Goal: Task Accomplishment & Management: Use online tool/utility

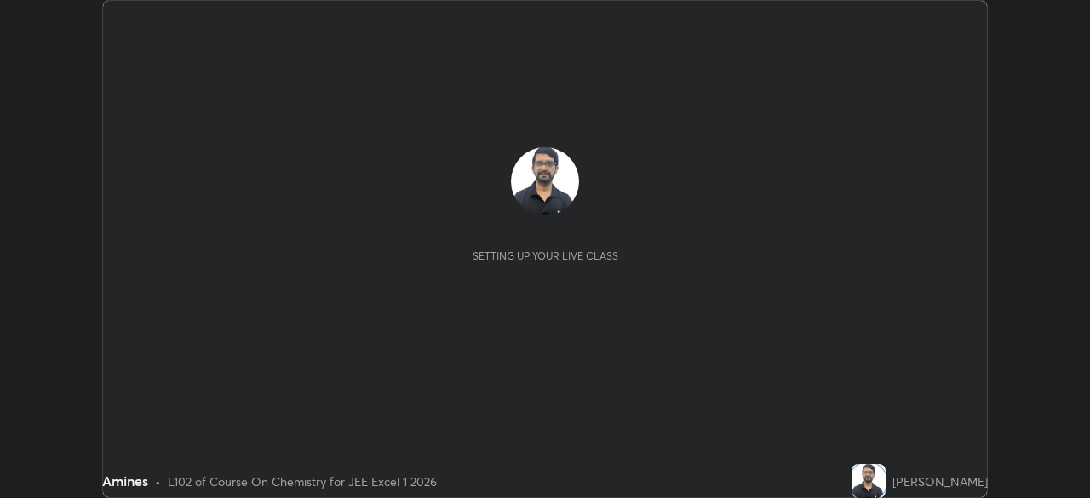
scroll to position [498, 1089]
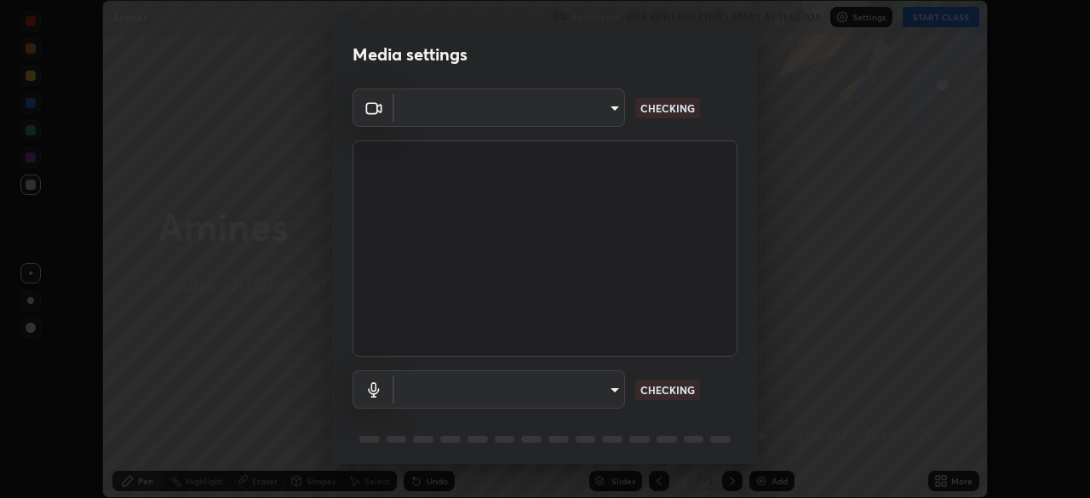
type input "b04d3f4aab0507a607fcb058103082b40897ea5b56942dd6fa8112f95d025699"
type input "communications"
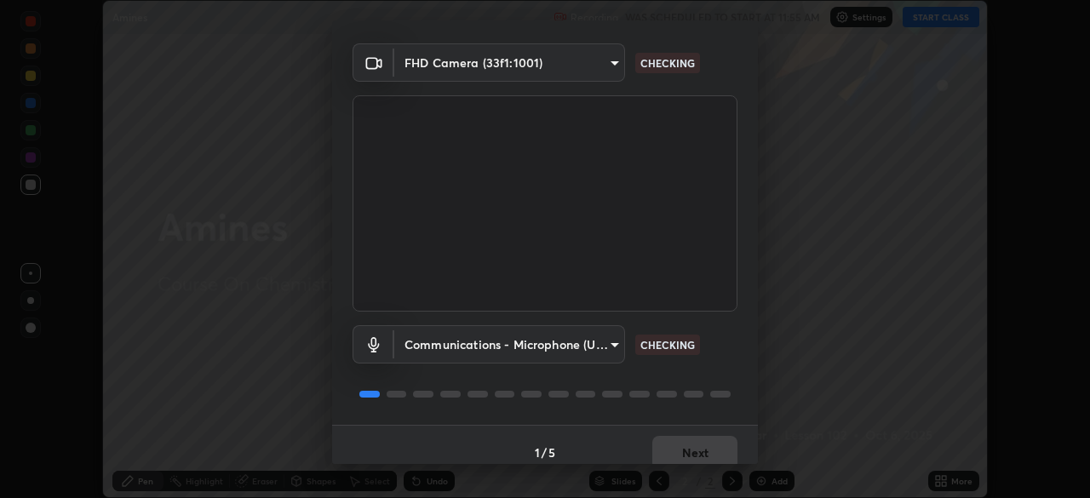
scroll to position [60, 0]
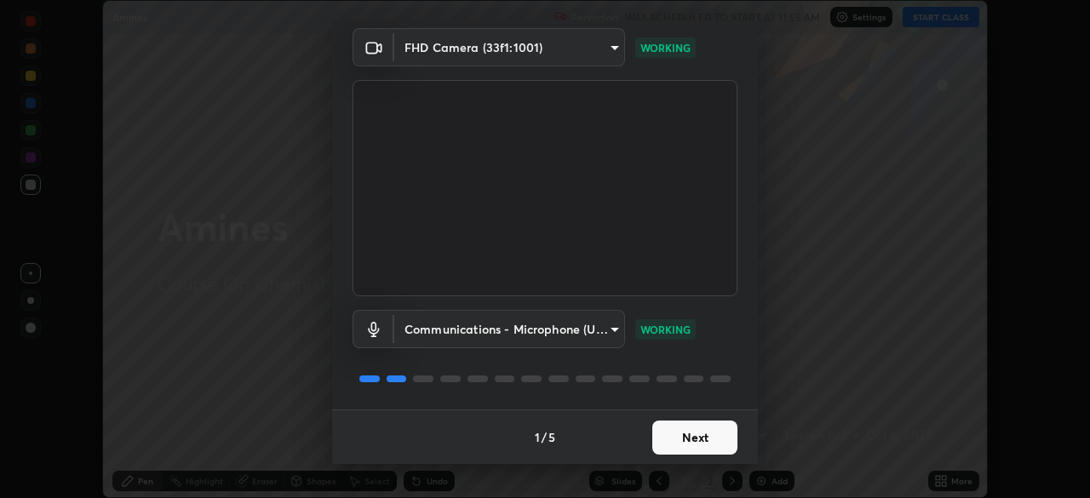
click at [682, 432] on button "Next" at bounding box center [694, 437] width 85 height 34
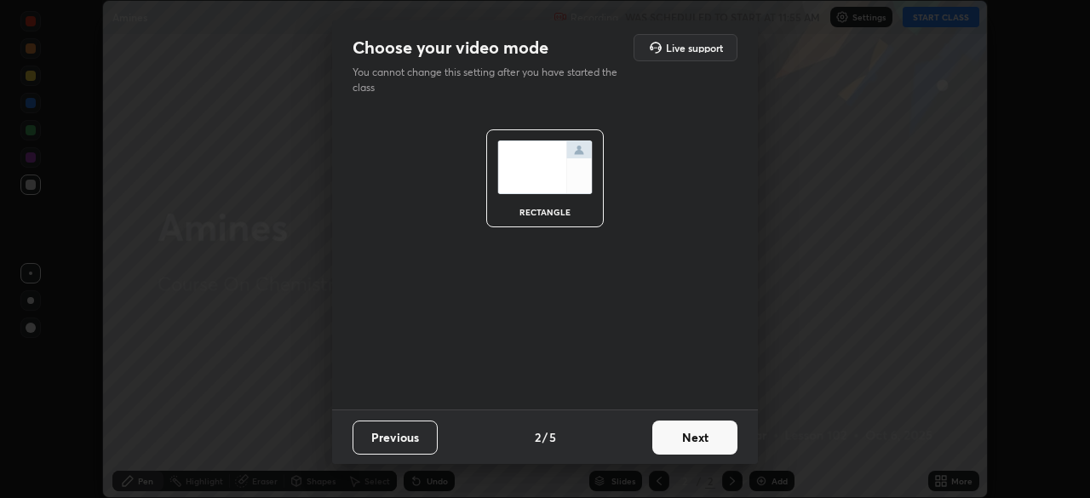
click at [679, 449] on button "Next" at bounding box center [694, 437] width 85 height 34
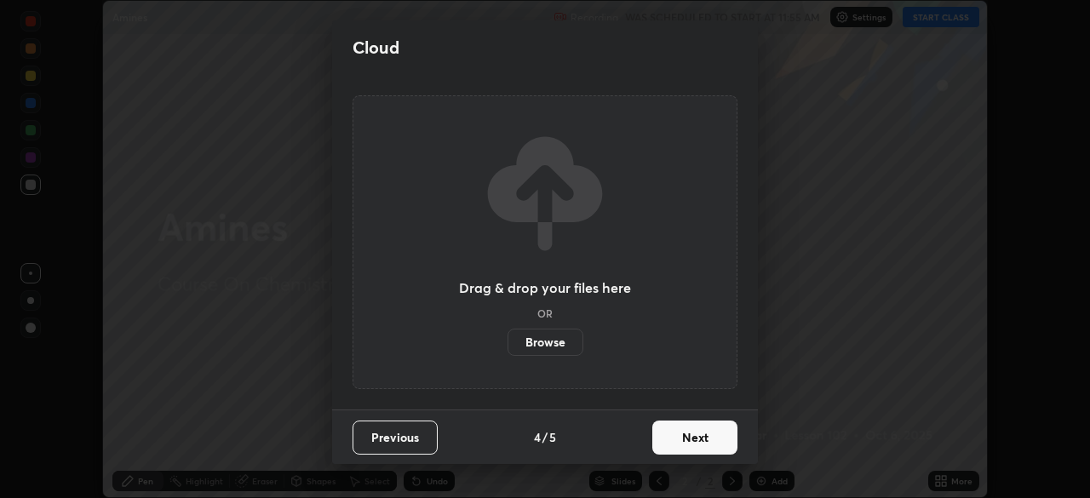
click at [682, 451] on button "Next" at bounding box center [694, 437] width 85 height 34
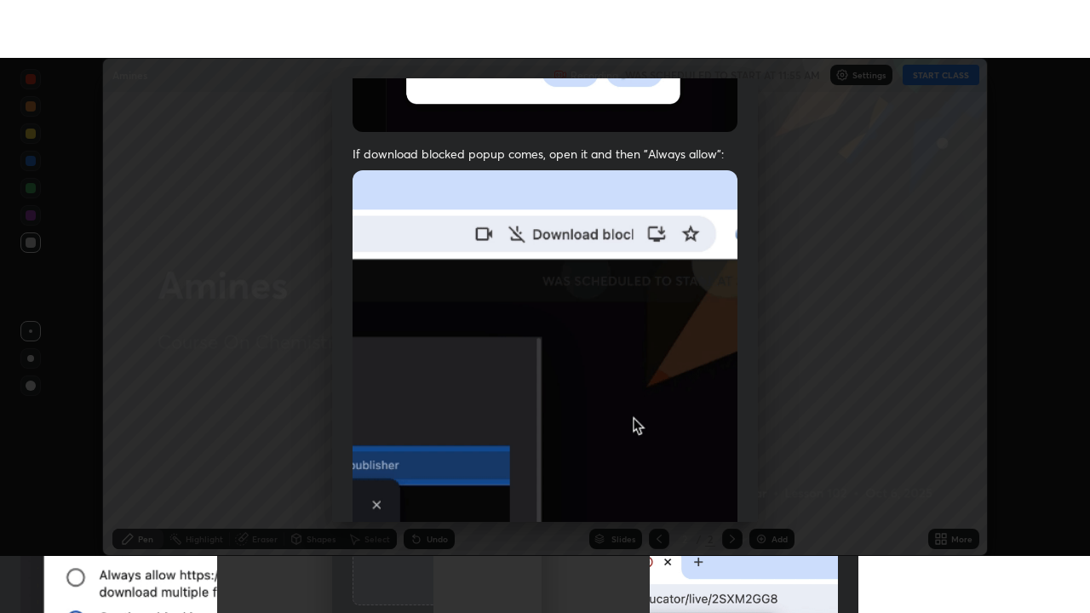
scroll to position [408, 0]
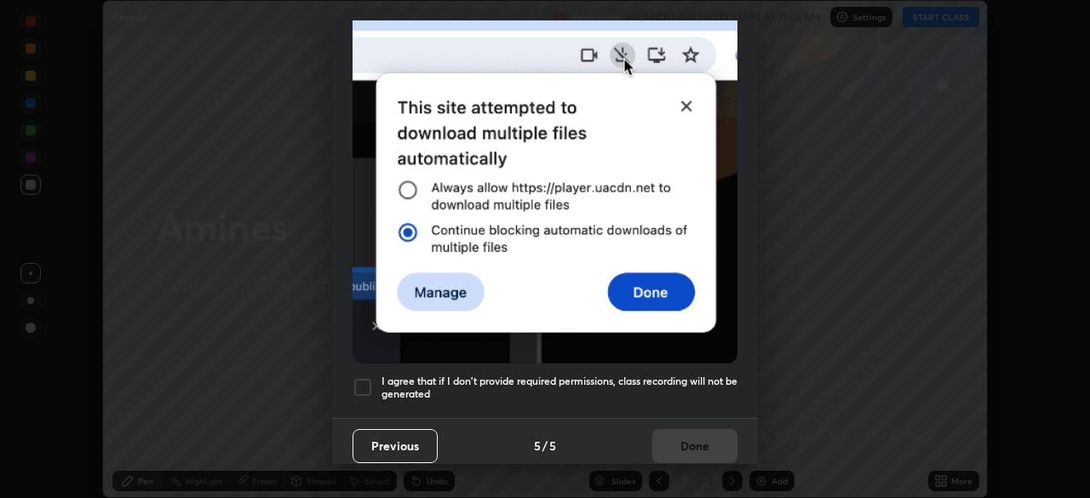
click at [370, 386] on div at bounding box center [362, 387] width 20 height 20
click at [669, 443] on button "Done" at bounding box center [694, 446] width 85 height 34
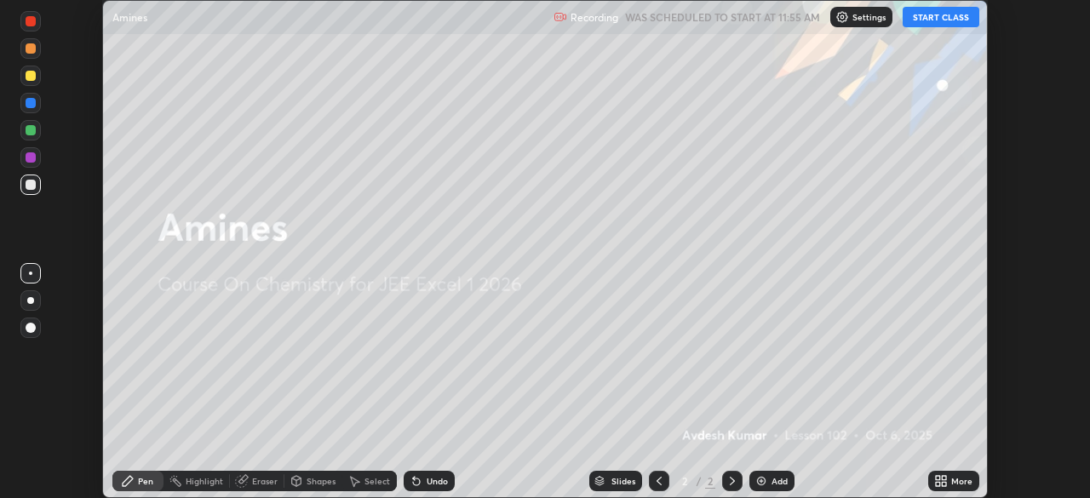
click at [937, 483] on icon at bounding box center [937, 484] width 4 height 4
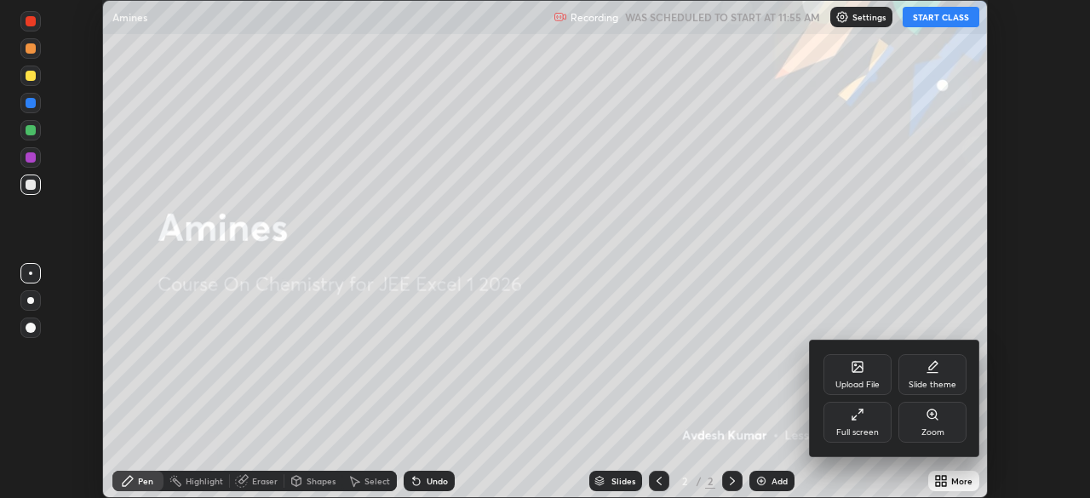
click at [849, 429] on div "Full screen" at bounding box center [857, 432] width 43 height 9
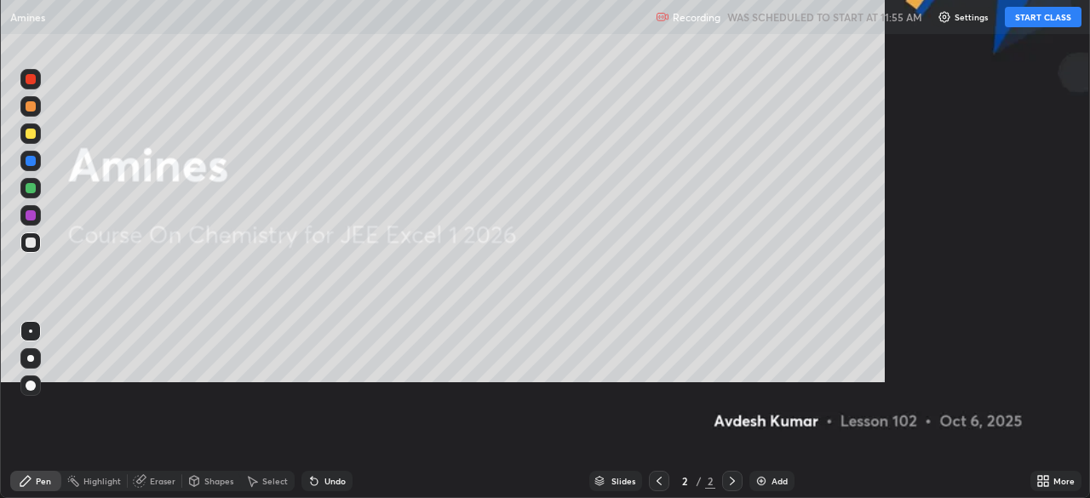
scroll to position [613, 1090]
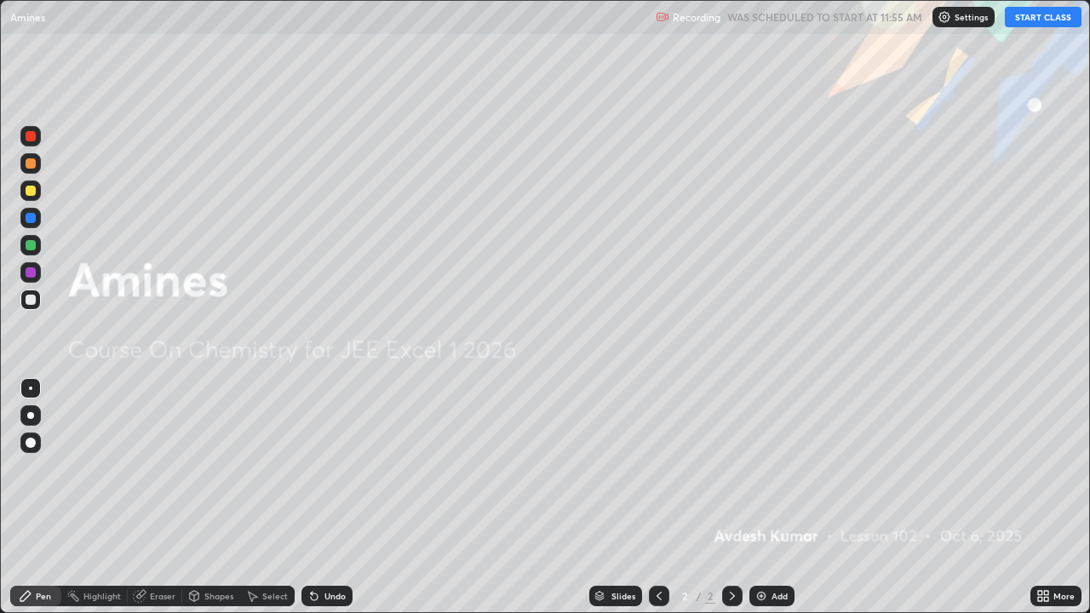
click at [1050, 14] on button "START CLASS" at bounding box center [1042, 17] width 77 height 20
click at [771, 497] on div "Add" at bounding box center [779, 596] width 16 height 9
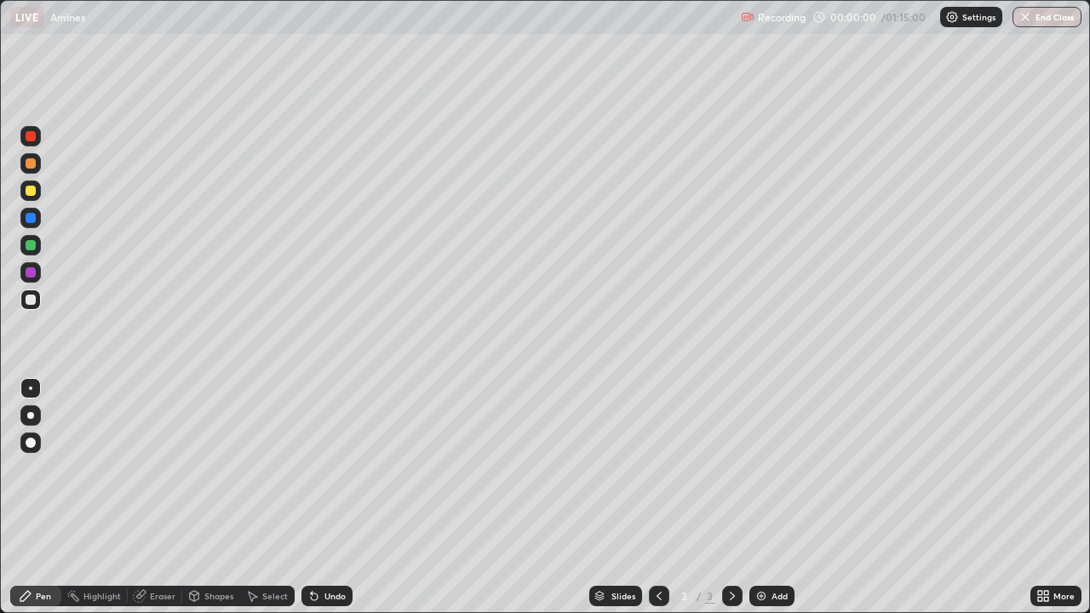
click at [31, 415] on div at bounding box center [30, 415] width 7 height 7
click at [324, 497] on div "Undo" at bounding box center [334, 596] width 21 height 9
click at [311, 497] on icon at bounding box center [312, 593] width 2 height 2
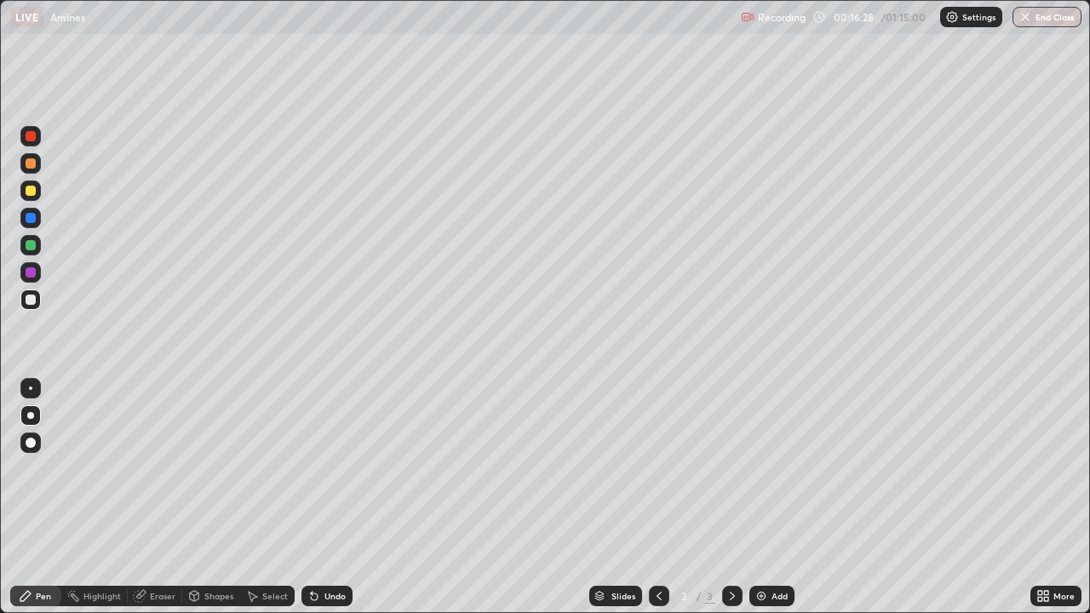
click at [329, 497] on div "Undo" at bounding box center [334, 596] width 21 height 9
click at [311, 497] on icon at bounding box center [312, 593] width 2 height 2
click at [28, 192] on div at bounding box center [31, 191] width 10 height 10
click at [320, 497] on div "Undo" at bounding box center [326, 596] width 51 height 20
click at [324, 497] on div "Undo" at bounding box center [334, 596] width 21 height 9
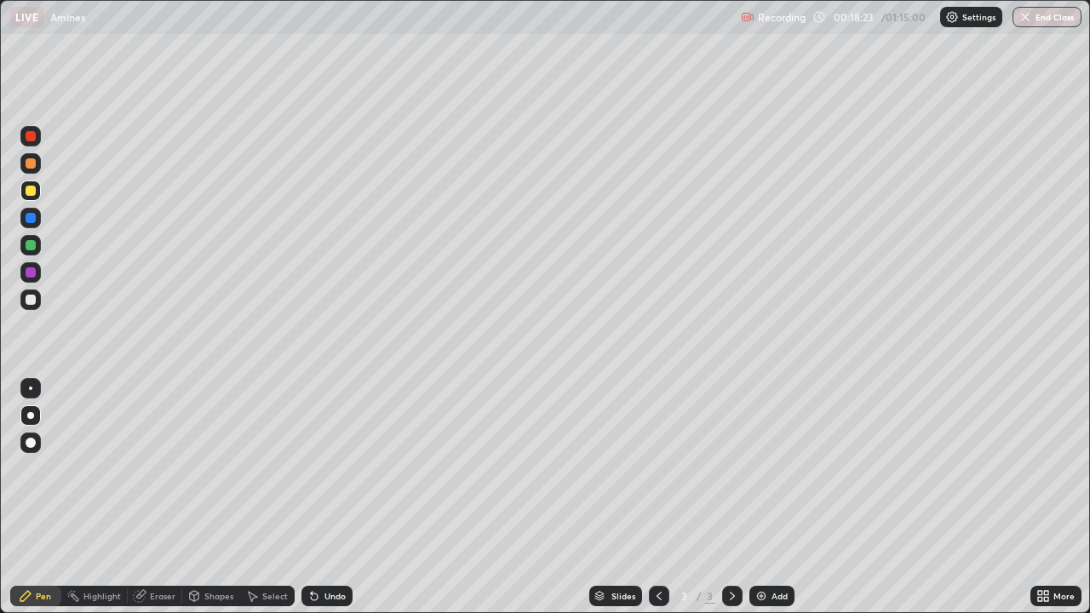
click at [326, 497] on div "Undo" at bounding box center [326, 596] width 51 height 20
click at [329, 497] on div "Undo" at bounding box center [326, 596] width 51 height 20
click at [324, 497] on div "Undo" at bounding box center [326, 596] width 51 height 20
click at [326, 497] on div "Undo" at bounding box center [334, 596] width 21 height 9
click at [773, 497] on div "Add" at bounding box center [779, 596] width 16 height 9
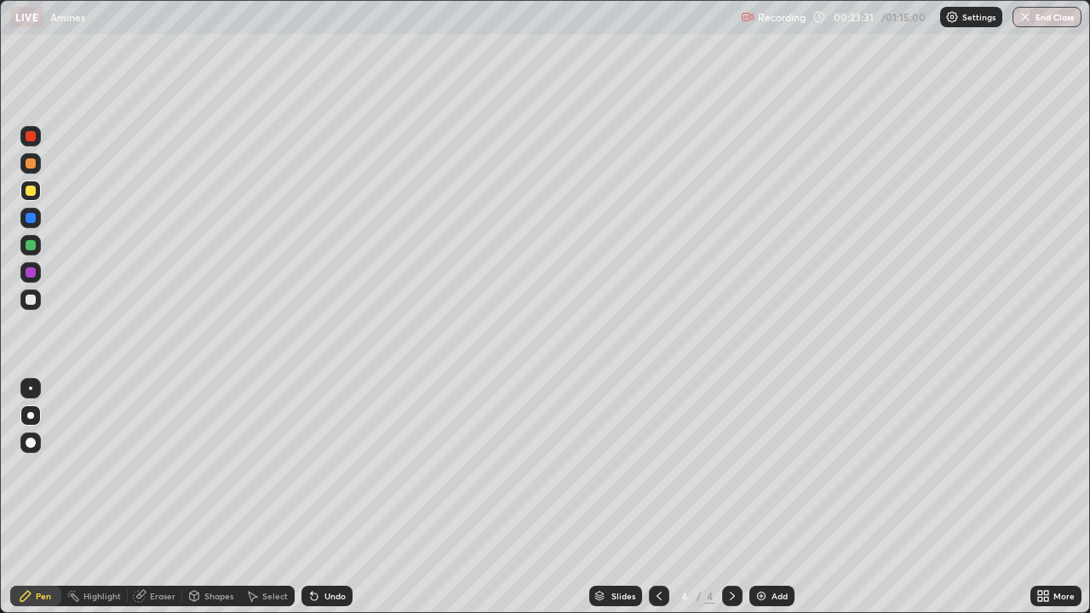
click at [31, 299] on div at bounding box center [31, 300] width 10 height 10
click at [318, 497] on div "Undo" at bounding box center [326, 596] width 51 height 20
click at [312, 497] on icon at bounding box center [314, 596] width 7 height 7
click at [324, 497] on div "Undo" at bounding box center [334, 596] width 21 height 9
click at [311, 497] on icon at bounding box center [314, 596] width 7 height 7
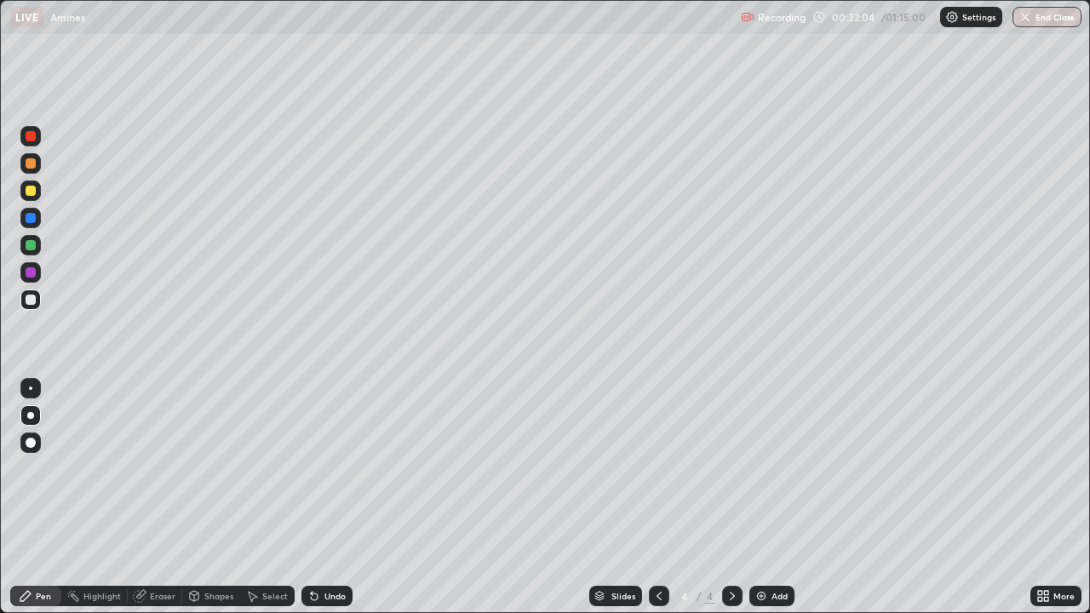
click at [152, 497] on div "Eraser" at bounding box center [163, 596] width 26 height 9
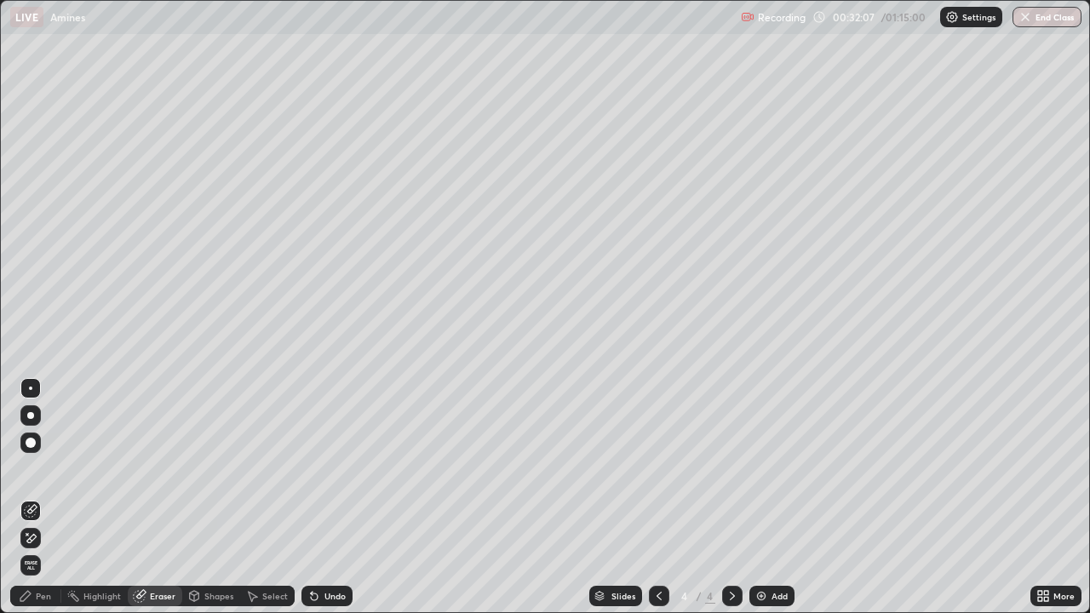
click at [31, 497] on icon at bounding box center [31, 511] width 14 height 14
click at [31, 497] on icon at bounding box center [31, 538] width 14 height 14
click at [29, 497] on icon at bounding box center [25, 596] width 10 height 10
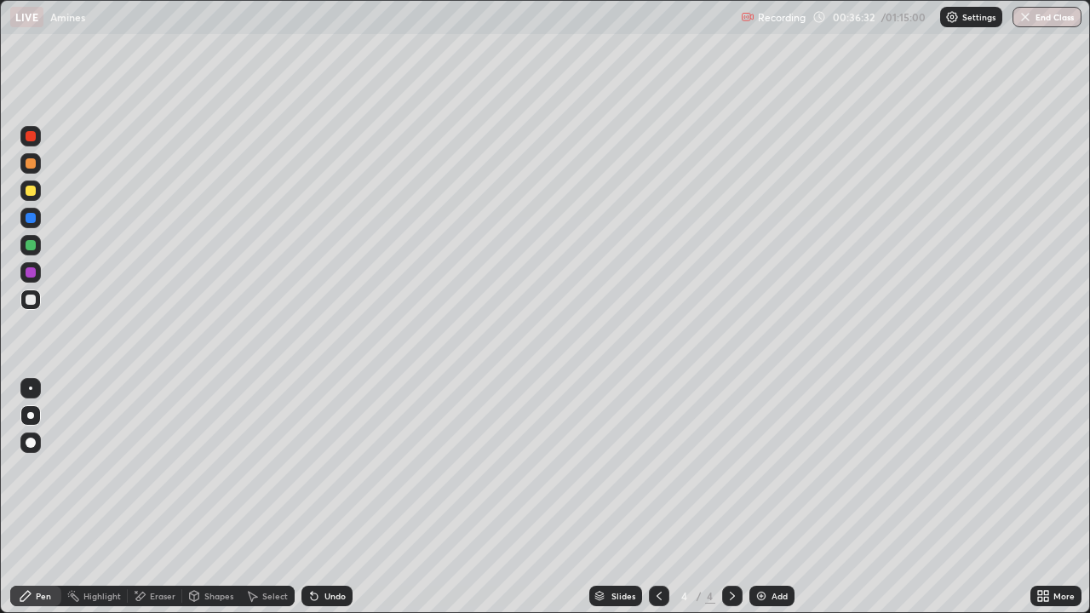
click at [321, 497] on div "Undo" at bounding box center [326, 596] width 51 height 20
click at [324, 497] on div "Undo" at bounding box center [334, 596] width 21 height 9
click at [27, 194] on div at bounding box center [31, 191] width 10 height 10
click at [319, 497] on div "Undo" at bounding box center [326, 596] width 51 height 20
click at [322, 497] on div "Undo" at bounding box center [326, 596] width 51 height 20
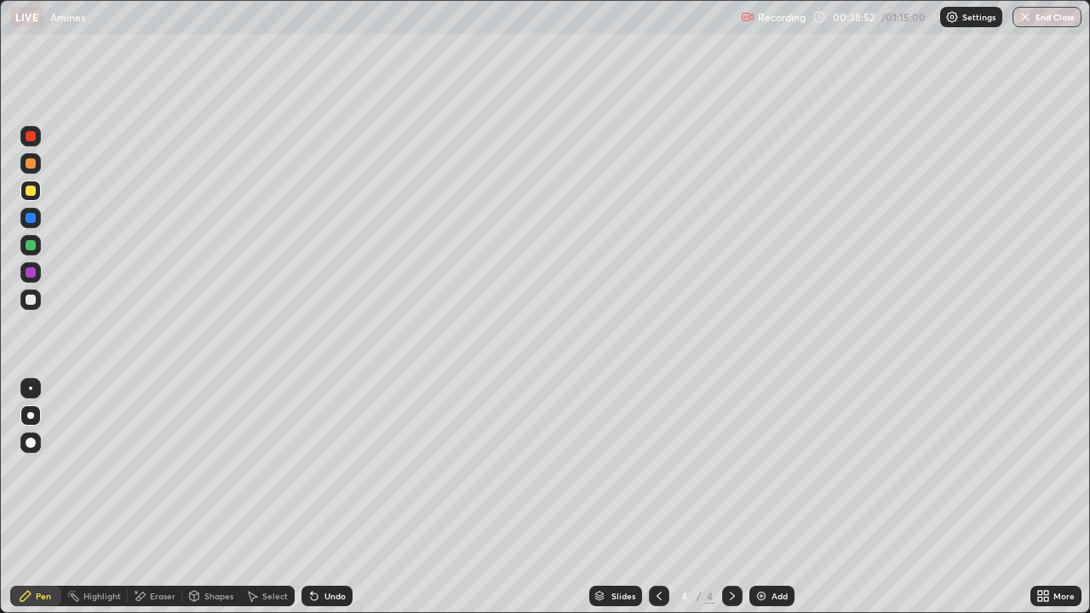
click at [324, 497] on div "Undo" at bounding box center [334, 596] width 21 height 9
click at [331, 497] on div "Undo" at bounding box center [334, 596] width 21 height 9
click at [312, 497] on div "Undo" at bounding box center [326, 596] width 51 height 20
click at [324, 497] on div "Undo" at bounding box center [334, 596] width 21 height 9
click at [314, 497] on icon at bounding box center [314, 596] width 14 height 14
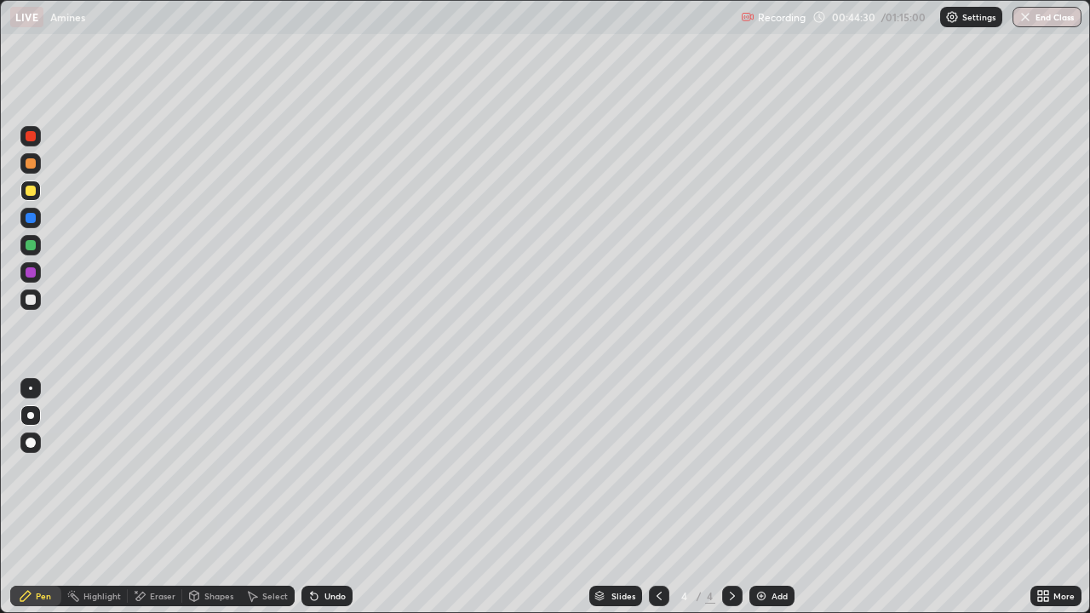
click at [766, 497] on div "Add" at bounding box center [771, 596] width 45 height 20
click at [37, 295] on div at bounding box center [30, 299] width 20 height 20
click at [28, 193] on div at bounding box center [31, 191] width 10 height 10
click at [311, 497] on icon at bounding box center [312, 593] width 2 height 2
click at [156, 497] on div "Eraser" at bounding box center [163, 596] width 26 height 9
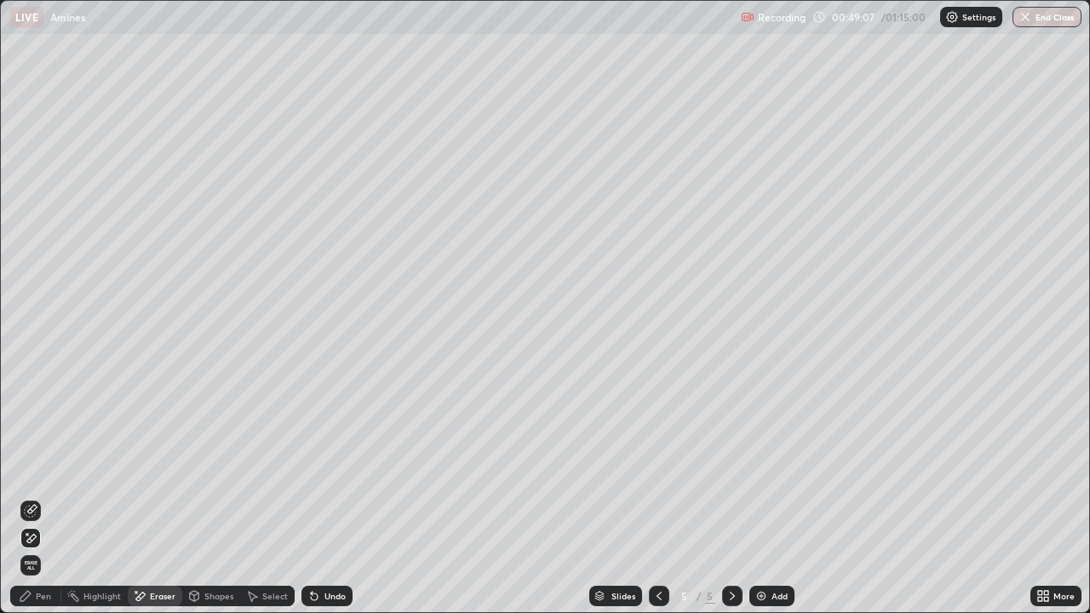
click at [41, 497] on div "Pen" at bounding box center [43, 596] width 15 height 9
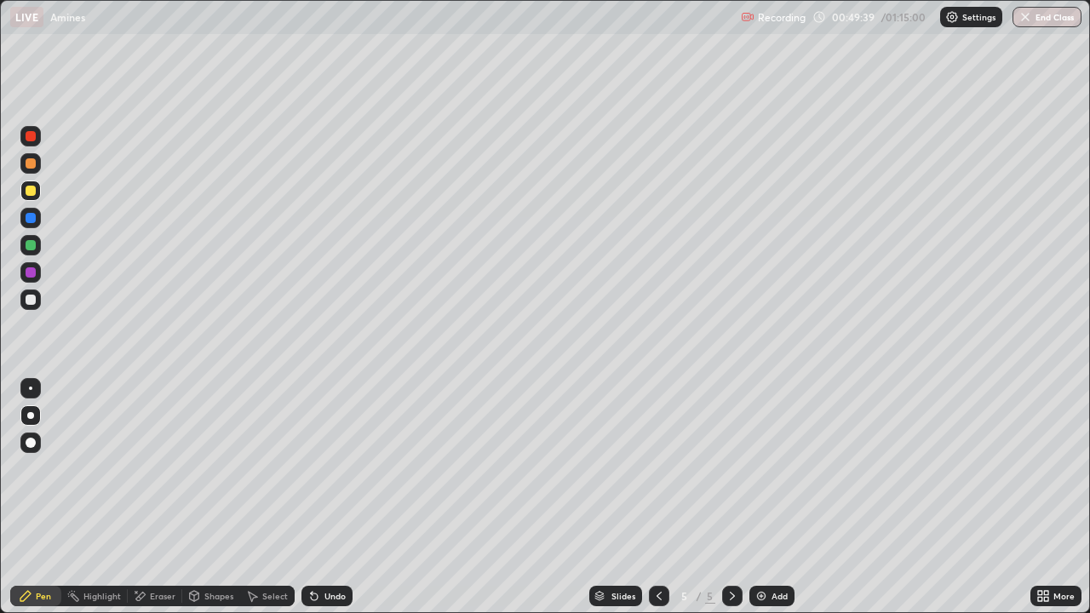
click at [31, 300] on div at bounding box center [31, 300] width 10 height 10
click at [26, 296] on div at bounding box center [31, 300] width 10 height 10
click at [776, 497] on div "Add" at bounding box center [779, 596] width 16 height 9
click at [29, 299] on div at bounding box center [31, 300] width 10 height 10
click at [32, 303] on div at bounding box center [31, 300] width 10 height 10
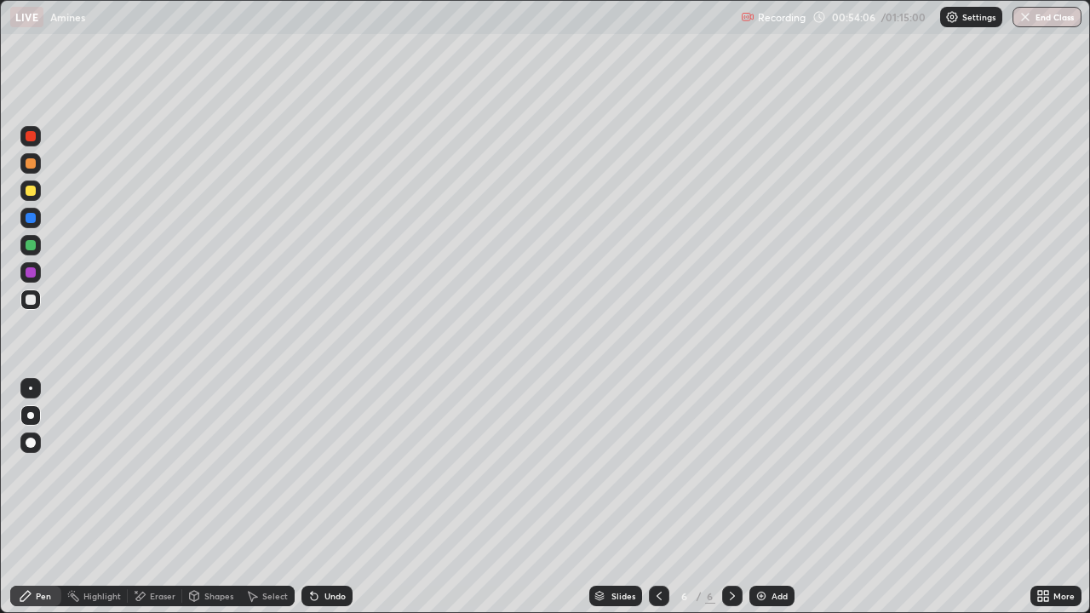
click at [33, 194] on div at bounding box center [31, 191] width 10 height 10
click at [31, 299] on div at bounding box center [31, 300] width 10 height 10
click at [335, 497] on div "Undo" at bounding box center [334, 596] width 21 height 9
click at [320, 497] on div "Undo" at bounding box center [326, 596] width 51 height 20
click at [321, 497] on div "Undo" at bounding box center [326, 596] width 51 height 20
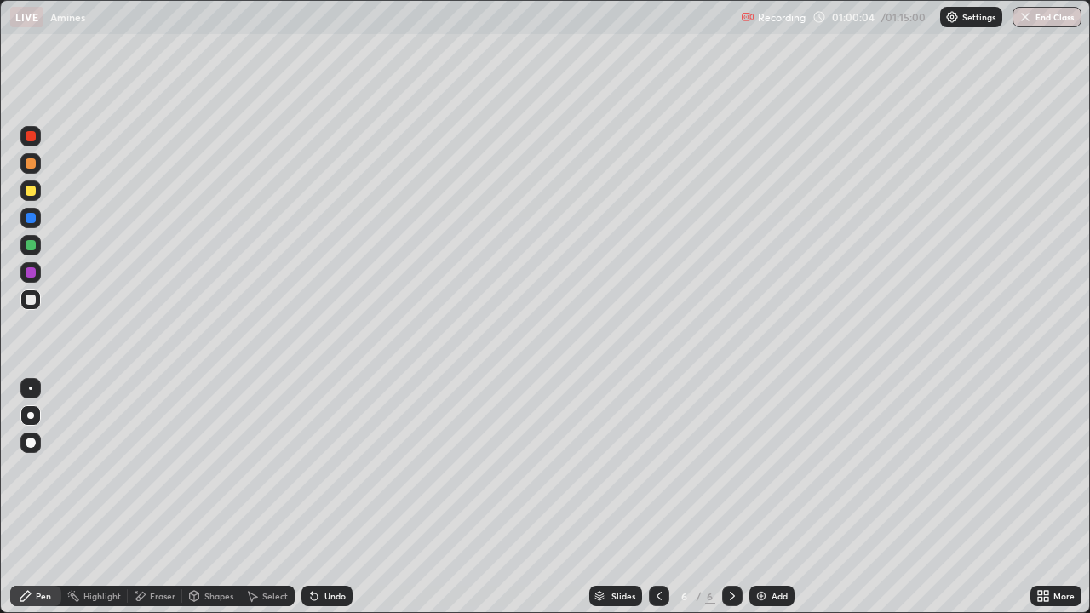
click at [34, 192] on div at bounding box center [31, 191] width 10 height 10
click at [1060, 497] on div "More" at bounding box center [1055, 596] width 51 height 20
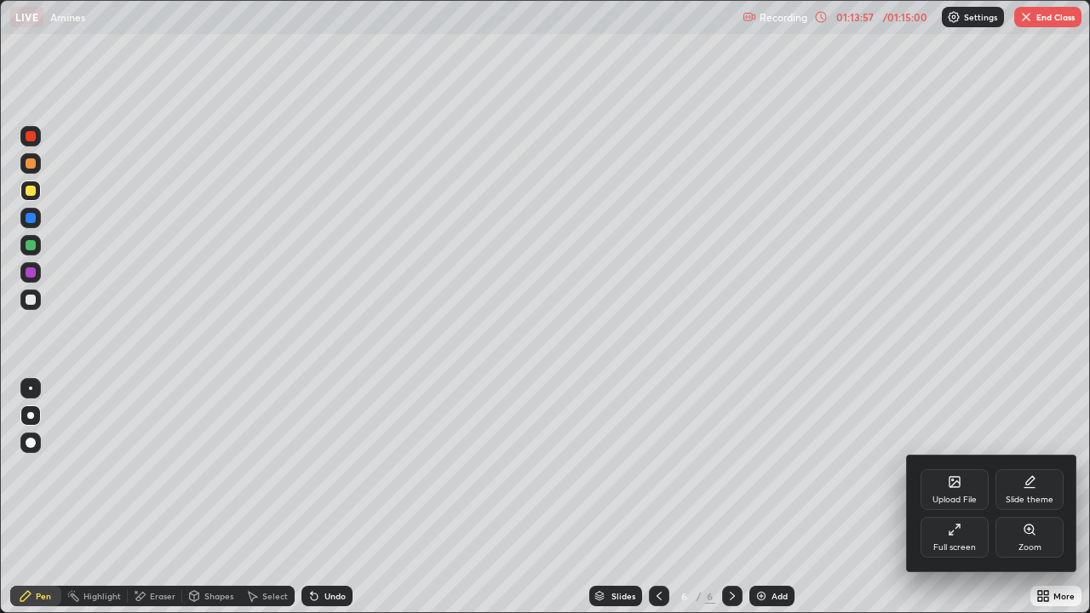
click at [1048, 24] on div at bounding box center [545, 306] width 1090 height 613
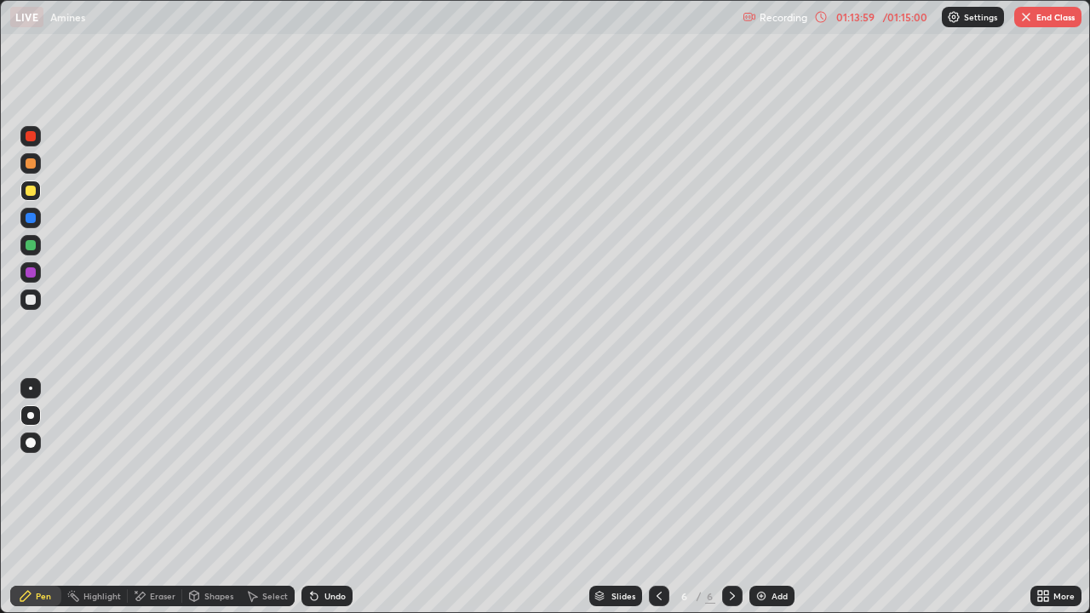
click at [1026, 24] on button "End Class" at bounding box center [1047, 17] width 67 height 20
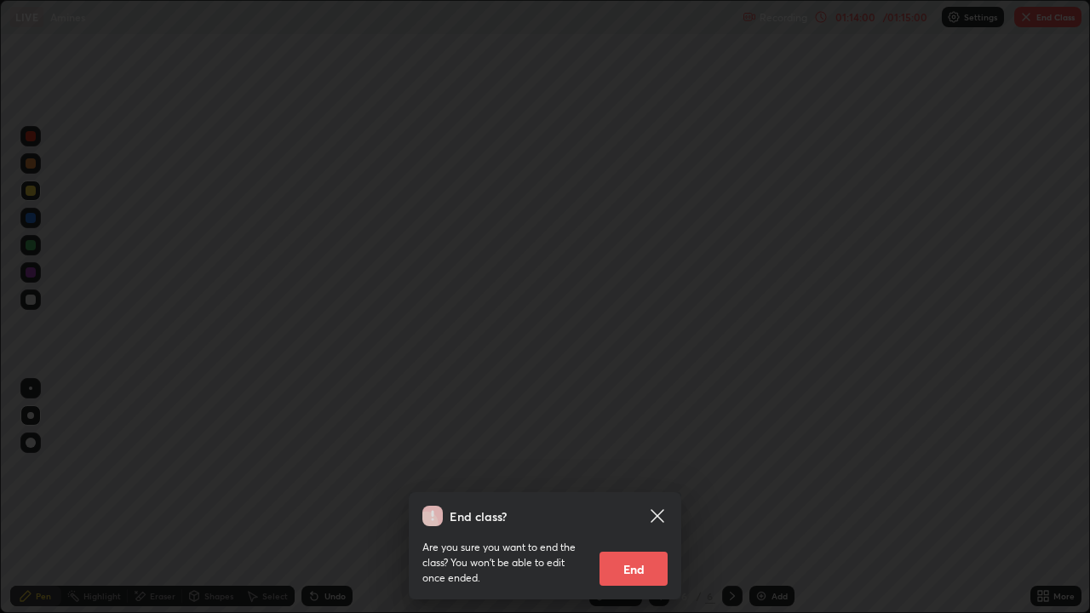
click at [628, 497] on button "End" at bounding box center [633, 569] width 68 height 34
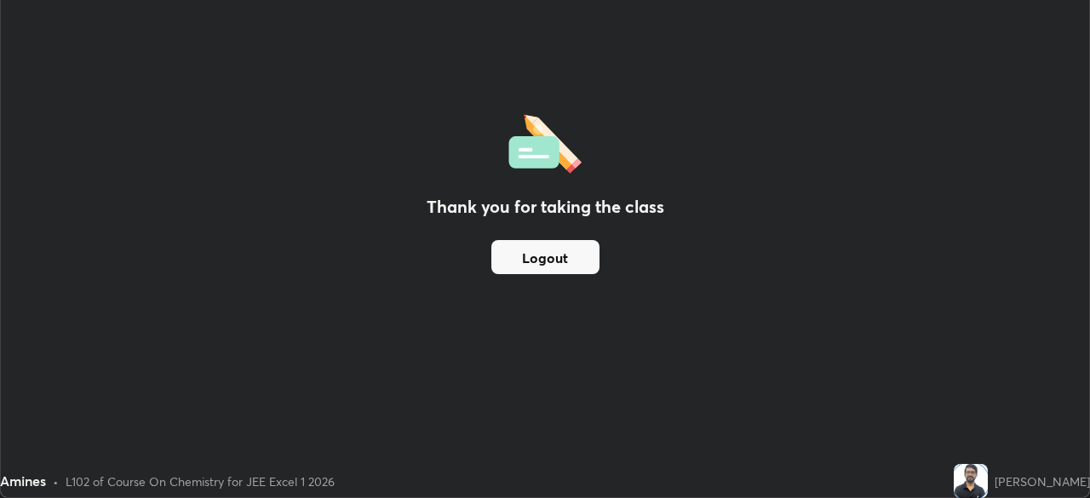
scroll to position [84623, 84031]
